Goal: Transaction & Acquisition: Purchase product/service

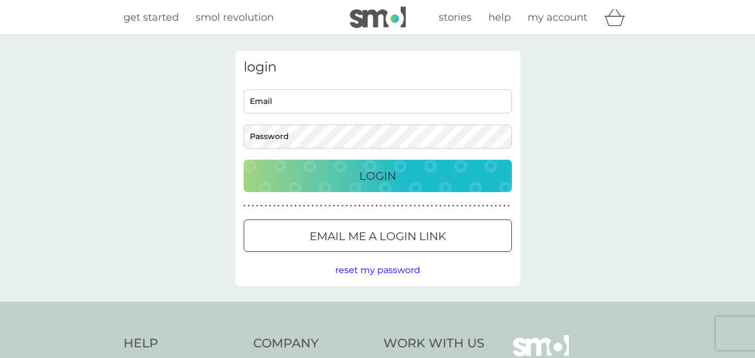
type input "[PERSON_NAME][EMAIL_ADDRESS][PERSON_NAME][PERSON_NAME][DOMAIN_NAME]"
click at [356, 169] on div "Login" at bounding box center [378, 176] width 246 height 18
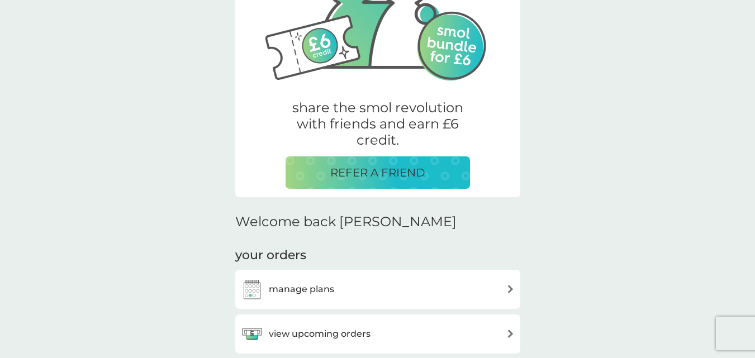
scroll to position [163, 0]
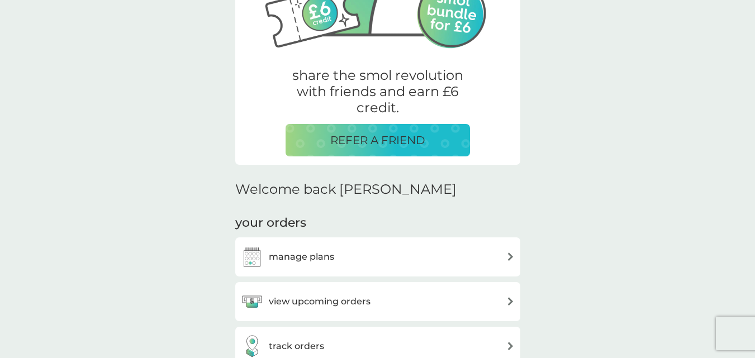
click at [320, 307] on h3 "view upcoming orders" at bounding box center [320, 301] width 102 height 15
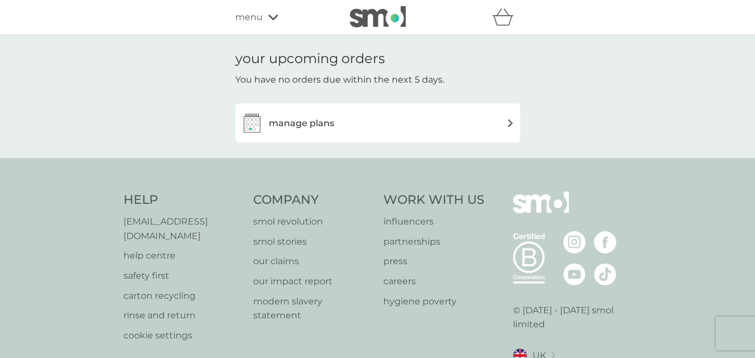
click at [340, 132] on div "manage plans" at bounding box center [378, 123] width 274 height 22
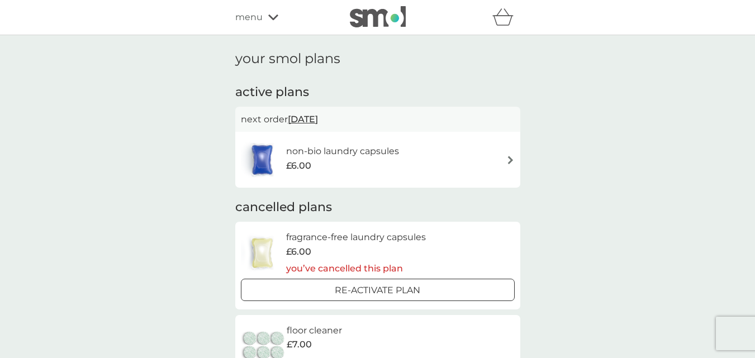
click at [318, 120] on span "6 Nov 2025" at bounding box center [303, 119] width 30 height 22
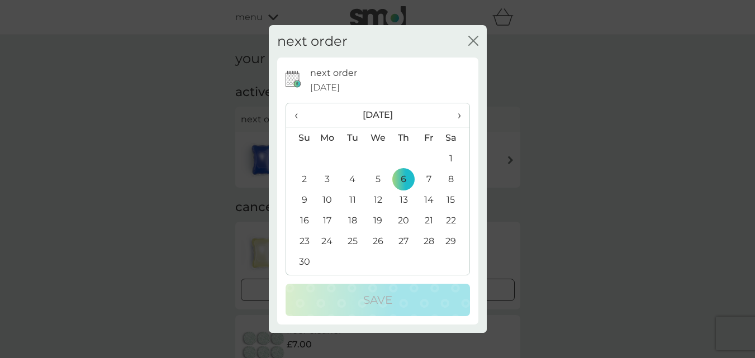
click at [299, 117] on span "‹" at bounding box center [300, 114] width 12 height 23
click at [475, 36] on icon "close" at bounding box center [473, 41] width 10 height 10
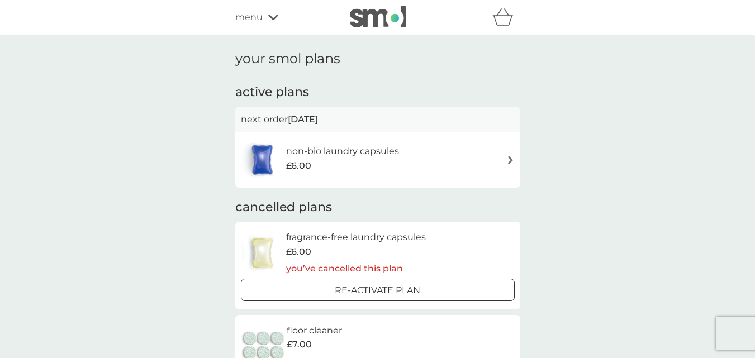
click at [350, 158] on h6 "non-bio laundry capsules" at bounding box center [342, 151] width 113 height 15
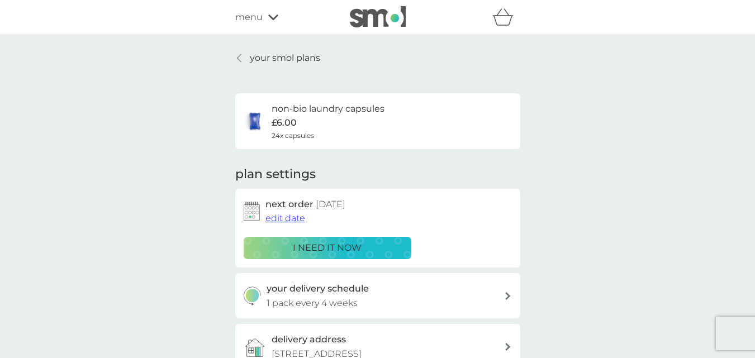
click at [342, 251] on p "i need it now" at bounding box center [327, 248] width 69 height 15
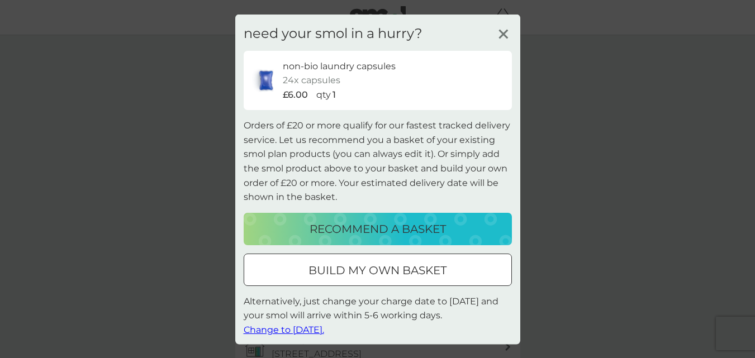
click at [374, 232] on p "recommend a basket" at bounding box center [377, 229] width 136 height 18
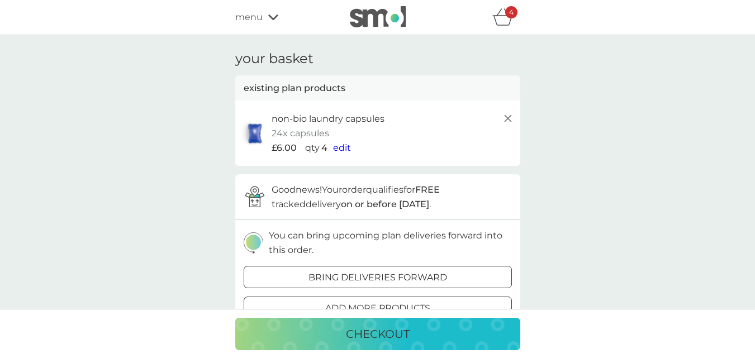
click at [498, 17] on icon "basket" at bounding box center [502, 16] width 21 height 17
click at [398, 340] on p "checkout" at bounding box center [378, 334] width 64 height 18
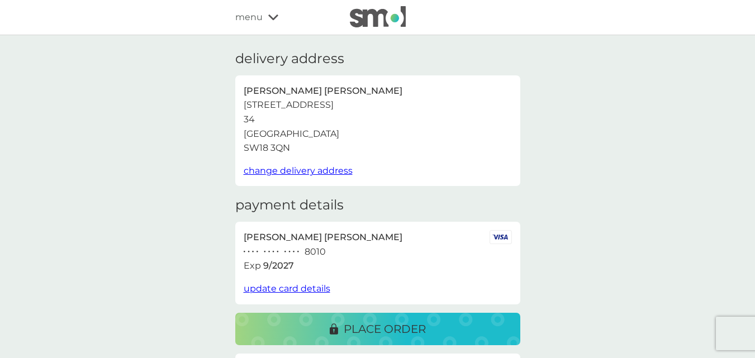
click at [265, 16] on div "menu" at bounding box center [282, 17] width 95 height 15
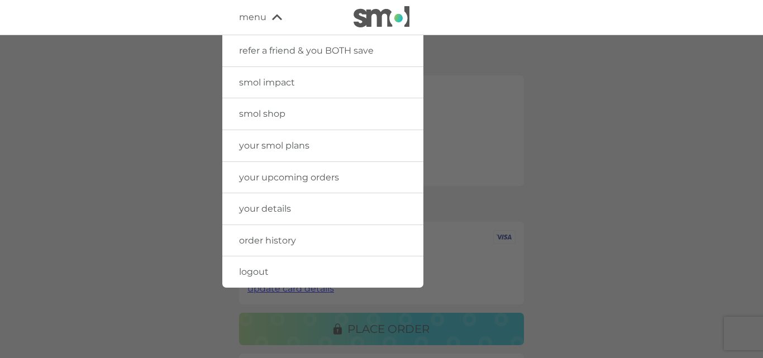
click at [256, 108] on link "smol shop" at bounding box center [322, 113] width 201 height 31
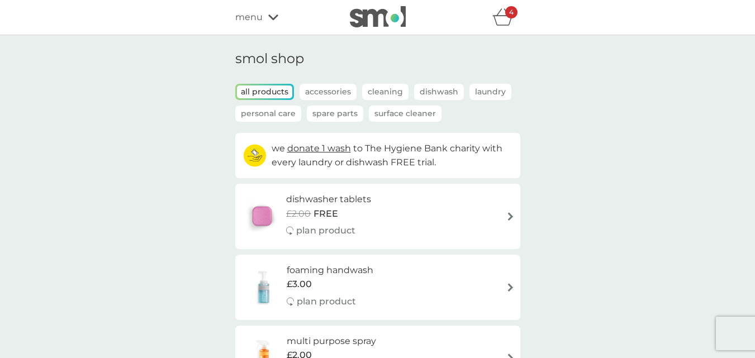
click at [511, 20] on icon "basket" at bounding box center [502, 21] width 19 height 10
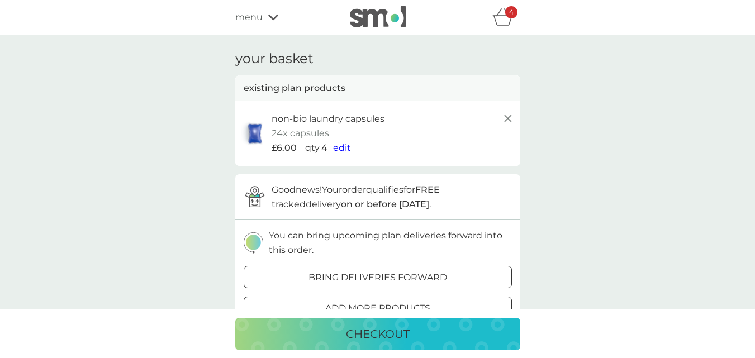
click at [340, 150] on span "edit" at bounding box center [342, 147] width 18 height 11
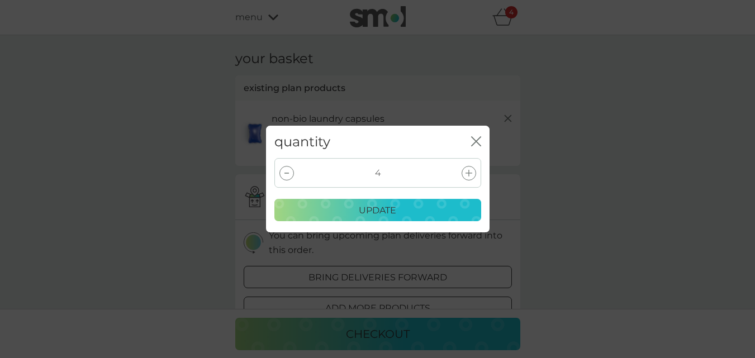
click at [291, 172] on div at bounding box center [286, 173] width 15 height 15
click at [350, 212] on div "update" at bounding box center [378, 210] width 192 height 15
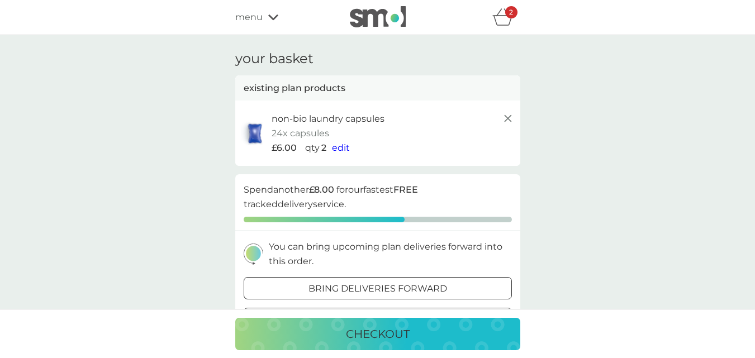
click at [349, 336] on p "checkout" at bounding box center [378, 334] width 64 height 18
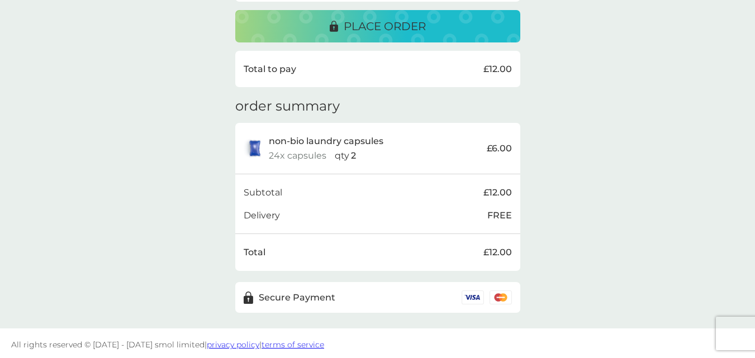
scroll to position [306, 0]
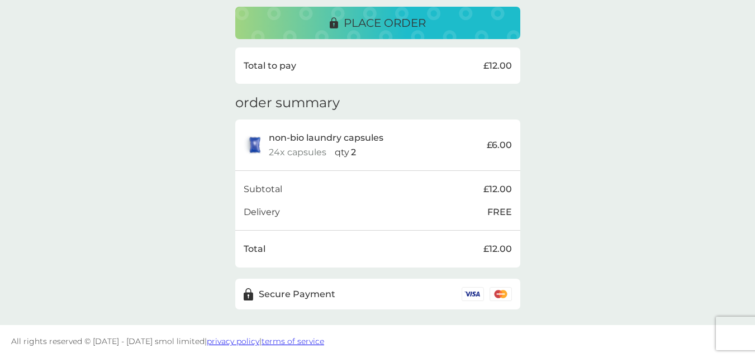
click at [399, 28] on p "place order" at bounding box center [385, 23] width 82 height 18
